Goal: Find specific page/section: Find specific page/section

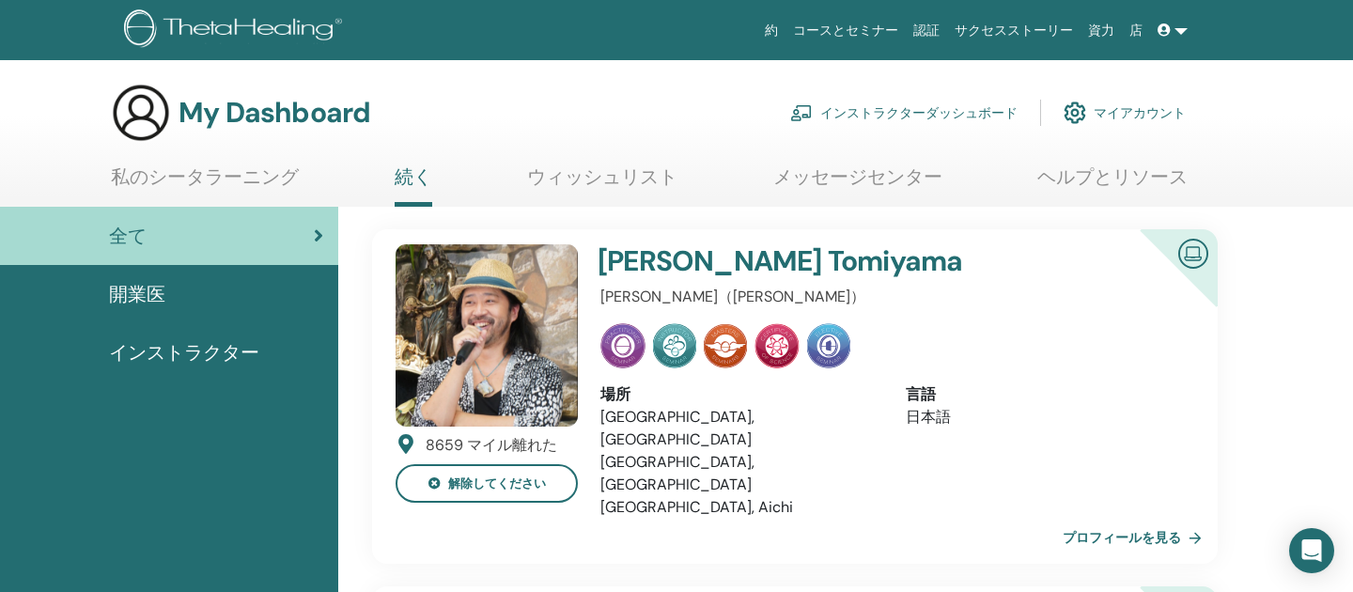
click at [882, 114] on link "インストラクターダッシュボード" at bounding box center [903, 112] width 227 height 41
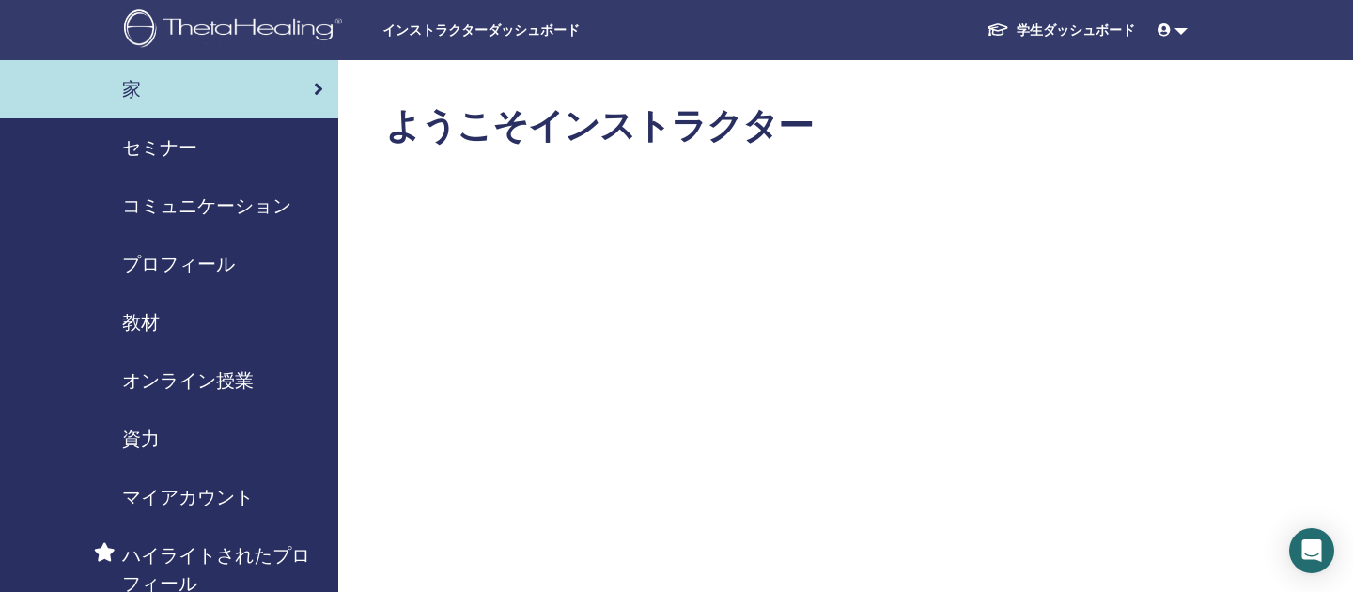
click at [152, 320] on span "教材" at bounding box center [141, 322] width 38 height 28
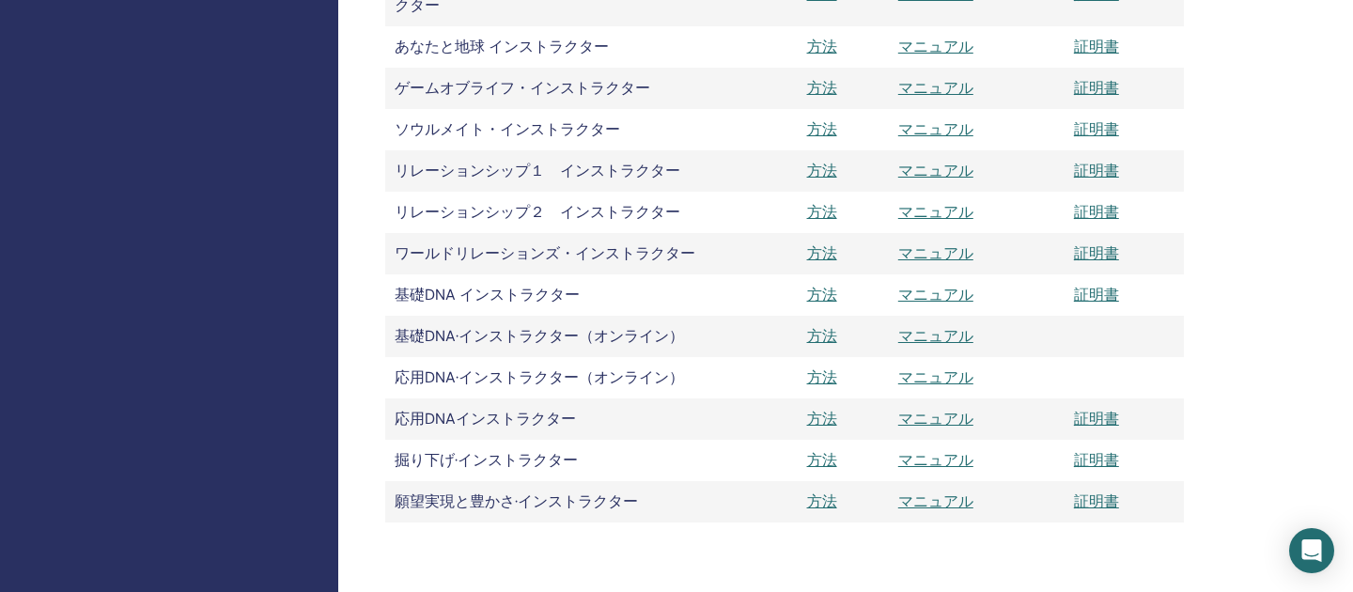
scroll to position [1592, 0]
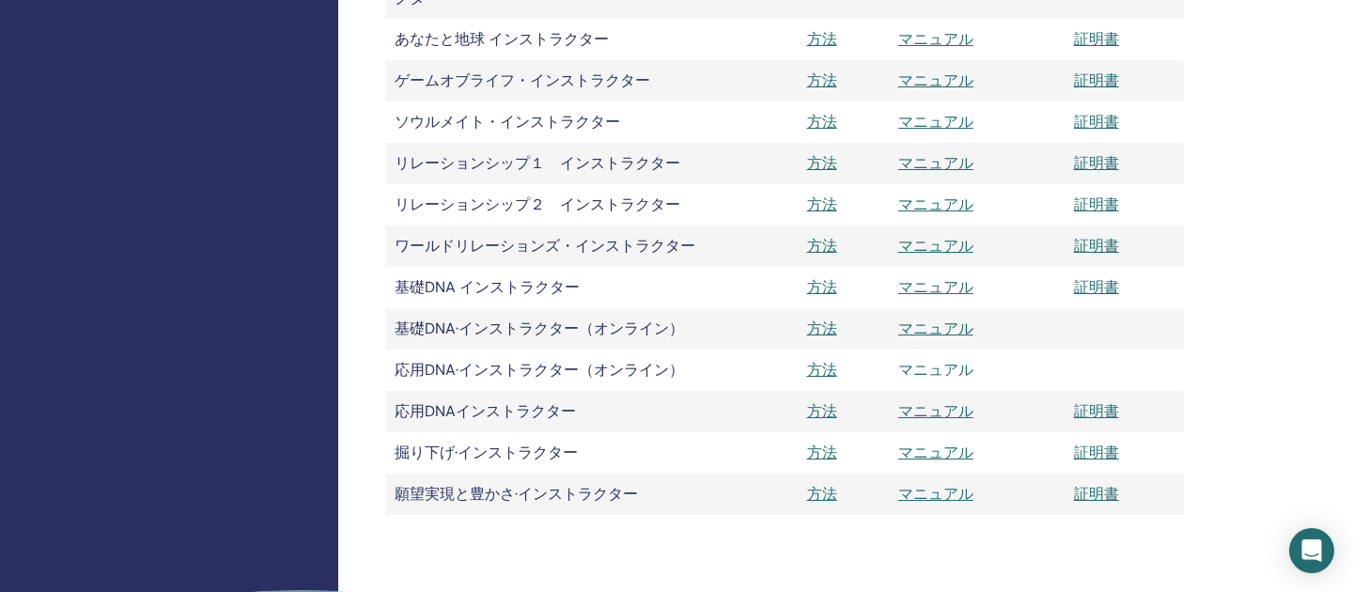
click at [946, 373] on link "マニュアル" at bounding box center [935, 370] width 75 height 20
